Goal: Task Accomplishment & Management: Complete application form

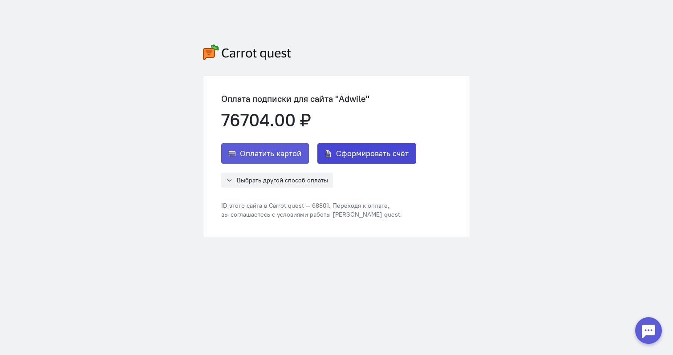
click at [350, 157] on span "Сформировать счёт" at bounding box center [372, 153] width 73 height 11
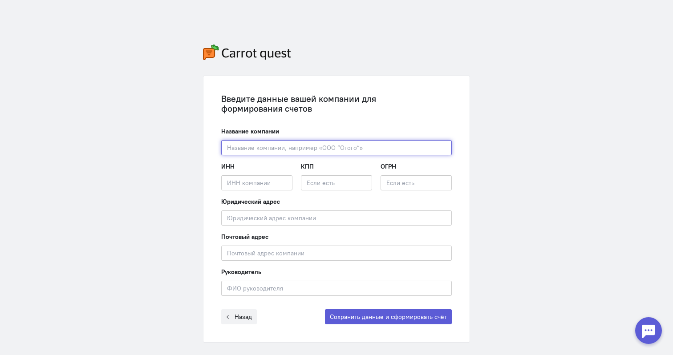
click at [300, 149] on input "text" at bounding box center [336, 147] width 231 height 15
type input """
type input "ООО Экваил"
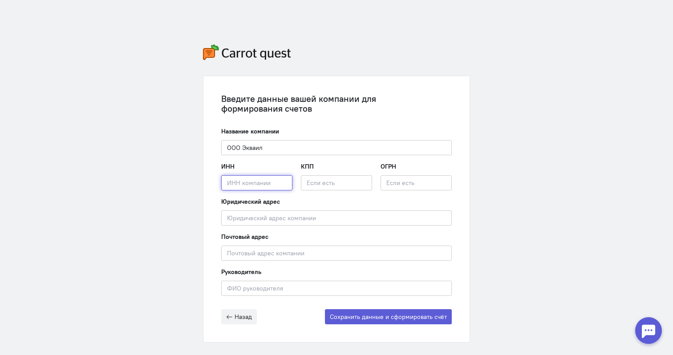
click at [276, 185] on input "text" at bounding box center [256, 182] width 71 height 15
paste input "1660158564"
type input "1660158564"
click at [439, 207] on div "Юридический адрес Введите юридический адрес компании" at bounding box center [336, 211] width 231 height 28
click at [404, 183] on input "text" at bounding box center [416, 182] width 71 height 15
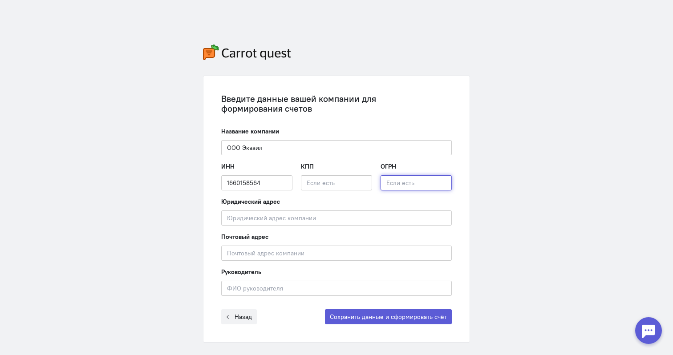
paste input "1111690075430"
type input "1111690075430"
click at [322, 180] on input "text" at bounding box center [336, 182] width 71 height 15
paste input "165501001"
type input "165501001"
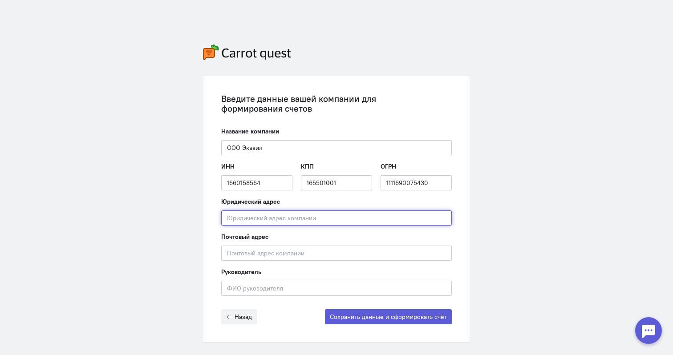
click at [297, 216] on input "text" at bounding box center [336, 218] width 231 height 15
paste input "[STREET_ADDRESS][PERSON_NAME]."
type input "[STREET_ADDRESS][PERSON_NAME]."
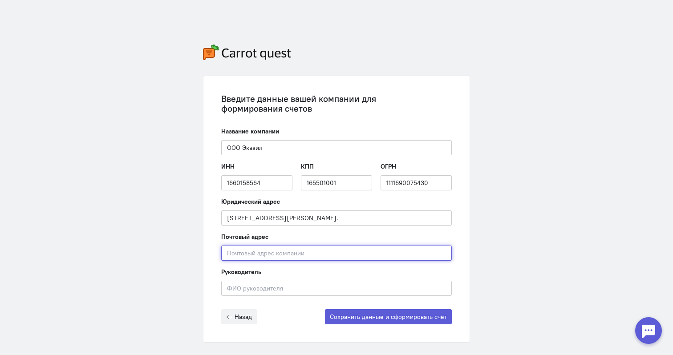
click at [259, 254] on input "text" at bounding box center [336, 253] width 231 height 15
paste input "[STREET_ADDRESS][PERSON_NAME]."
type input "[STREET_ADDRESS][PERSON_NAME]."
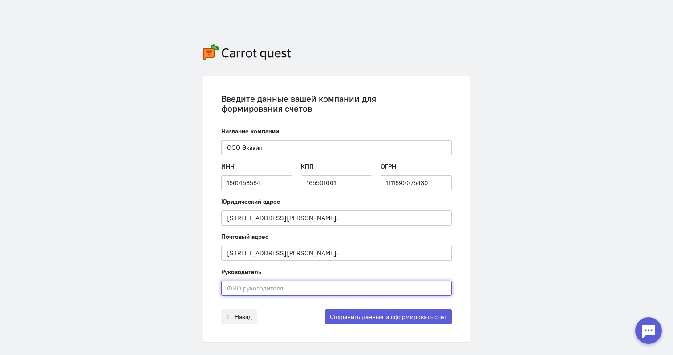
click at [268, 287] on input "text" at bounding box center [336, 288] width 231 height 15
type input "[PERSON_NAME]"
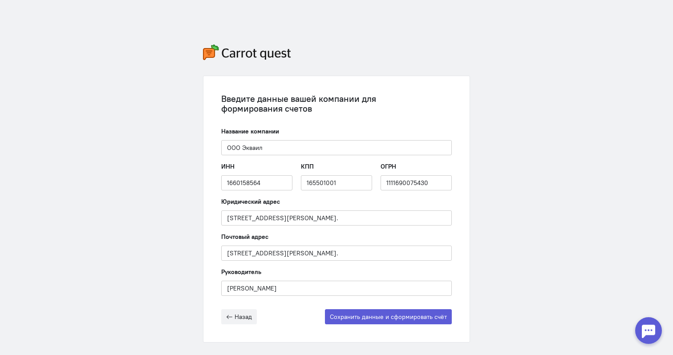
click at [508, 282] on div "Введите данные вашей компании для формирования счетов Название компании ООО Экв…" at bounding box center [336, 193] width 673 height 387
click at [411, 318] on button "Сохранить данные и сформировать счёт" at bounding box center [388, 316] width 127 height 15
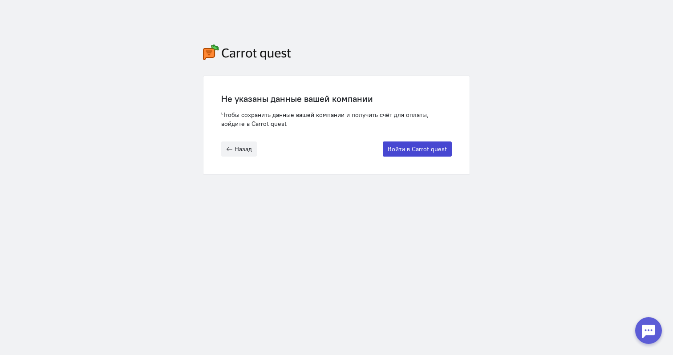
click at [409, 147] on button "Войти в Carrot quest" at bounding box center [417, 149] width 69 height 15
